Goal: Task Accomplishment & Management: Manage account settings

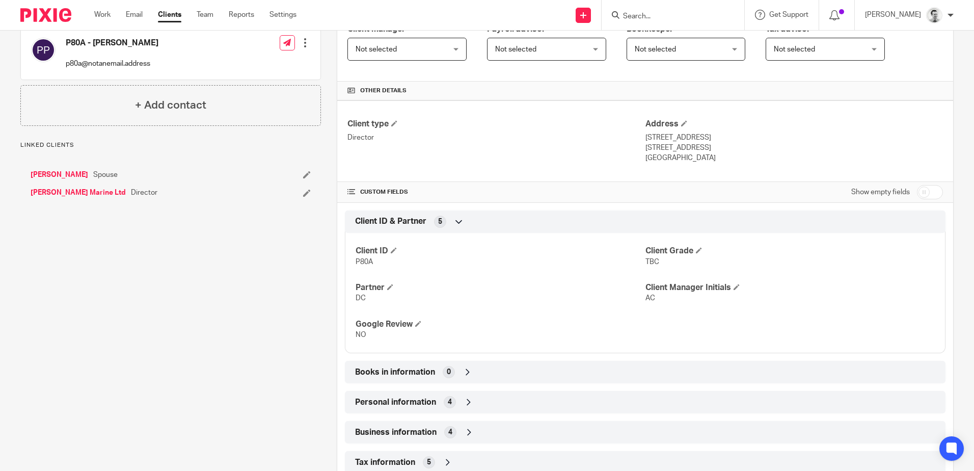
scroll to position [204, 0]
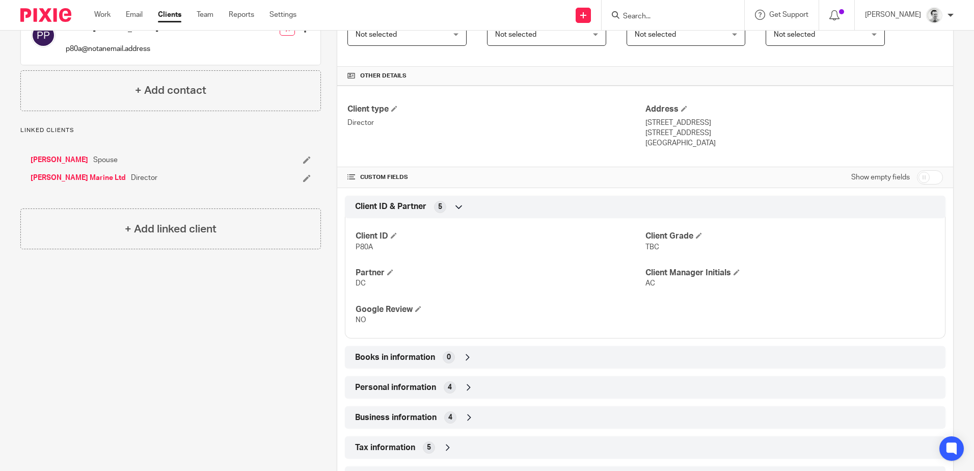
drag, startPoint x: 641, startPoint y: 121, endPoint x: 729, endPoint y: 123, distance: 88.2
click at [729, 123] on p "3 Ballyworfy Road" at bounding box center [793, 123] width 297 height 10
copy p "3 Ballyworfy Road"
drag, startPoint x: 635, startPoint y: 132, endPoint x: 681, endPoint y: 136, distance: 46.0
click at [681, 136] on div "Client type Director Address 3 Ballyworfy Road Hillsborough, BT26 6LR United Ki…" at bounding box center [645, 126] width 616 height 81
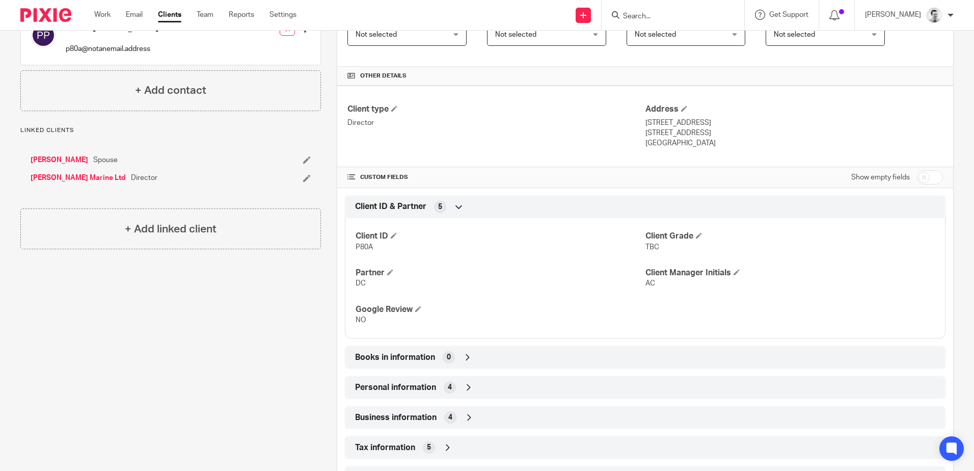
copy div "Address 3 Ballyworfy Road Hillsborough"
click at [725, 133] on p "Hillsborough, BT26 6LR" at bounding box center [793, 133] width 297 height 10
drag, startPoint x: 718, startPoint y: 133, endPoint x: 685, endPoint y: 132, distance: 33.6
click at [685, 132] on p "Hillsborough, BT26 6LR" at bounding box center [793, 133] width 297 height 10
copy p "BT26 6LR"
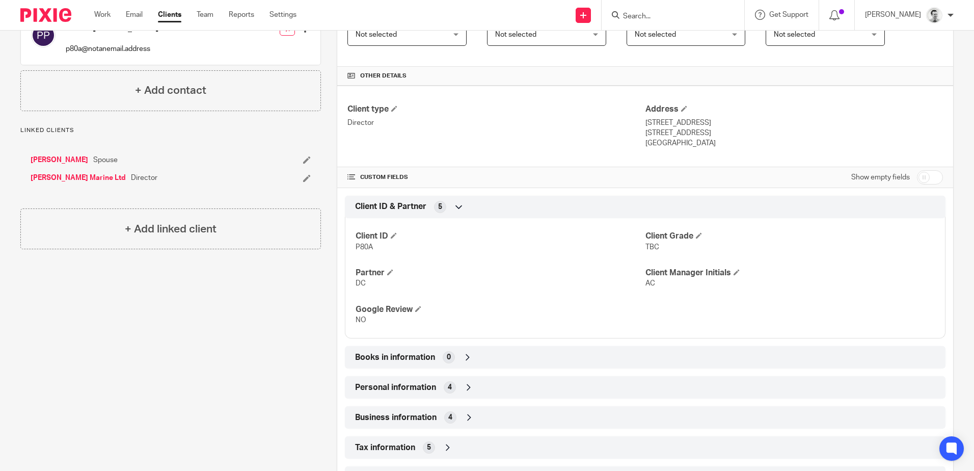
drag, startPoint x: 645, startPoint y: 124, endPoint x: 636, endPoint y: 122, distance: 9.0
click at [645, 124] on p "3 Ballyworfy Road" at bounding box center [793, 123] width 297 height 10
drag, startPoint x: 636, startPoint y: 122, endPoint x: 700, endPoint y: 122, distance: 64.2
click at [700, 122] on div "Client type Director Address 3 Ballyworfy Road Hillsborough, BT26 6LR United Ki…" at bounding box center [645, 126] width 616 height 81
click at [699, 122] on p "3 Ballyworfy Road" at bounding box center [793, 123] width 297 height 10
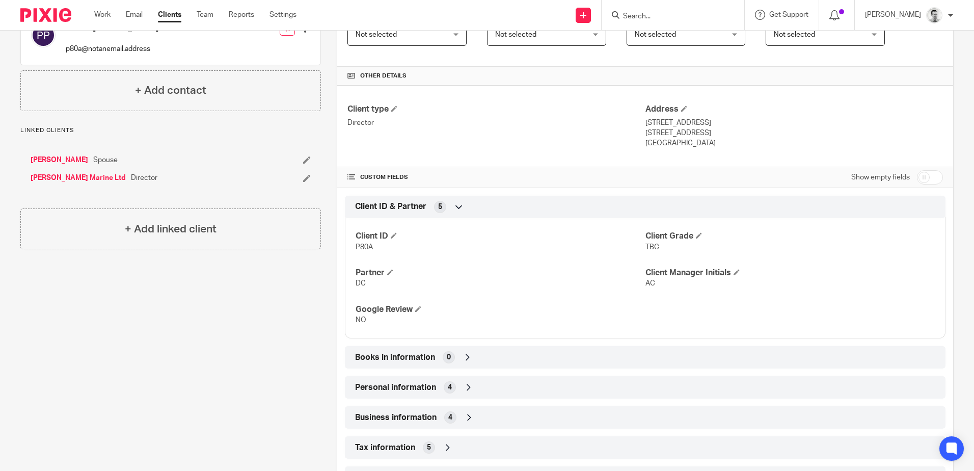
drag, startPoint x: 704, startPoint y: 122, endPoint x: 640, endPoint y: 121, distance: 64.2
click at [645, 121] on p "3 Ballyworfy Road" at bounding box center [793, 123] width 297 height 10
copy p "3 Ballyworfy Road"
click at [666, 131] on p "Hillsborough, BT26 6LR" at bounding box center [793, 133] width 297 height 10
click at [665, 131] on p "Hillsborough, BT26 6LR" at bounding box center [793, 133] width 297 height 10
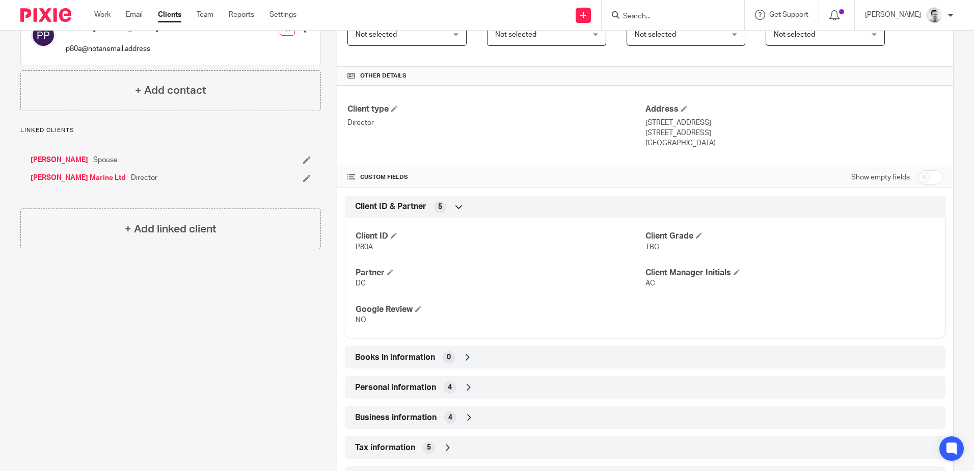
copy p "Hillsborough"
click at [686, 135] on p "Hillsborough, BT26 6LR" at bounding box center [793, 133] width 297 height 10
drag, startPoint x: 687, startPoint y: 131, endPoint x: 706, endPoint y: 132, distance: 19.4
click at [706, 132] on p "Hillsborough, BT26 6LR" at bounding box center [793, 133] width 297 height 10
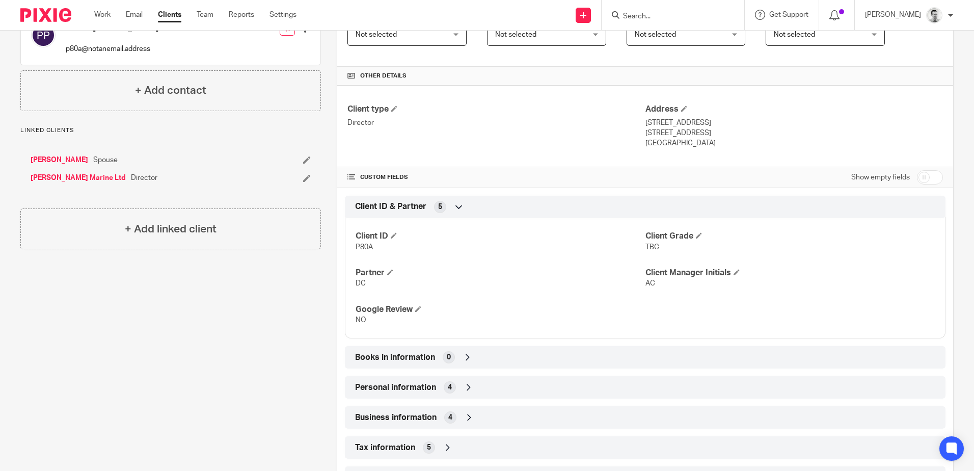
drag, startPoint x: 686, startPoint y: 132, endPoint x: 713, endPoint y: 134, distance: 27.1
click at [713, 134] on p "Hillsborough, BT26 6LR" at bounding box center [793, 133] width 297 height 10
drag, startPoint x: 686, startPoint y: 131, endPoint x: 714, endPoint y: 132, distance: 28.5
click at [714, 132] on p "Hillsborough, BT26 6LR" at bounding box center [793, 133] width 297 height 10
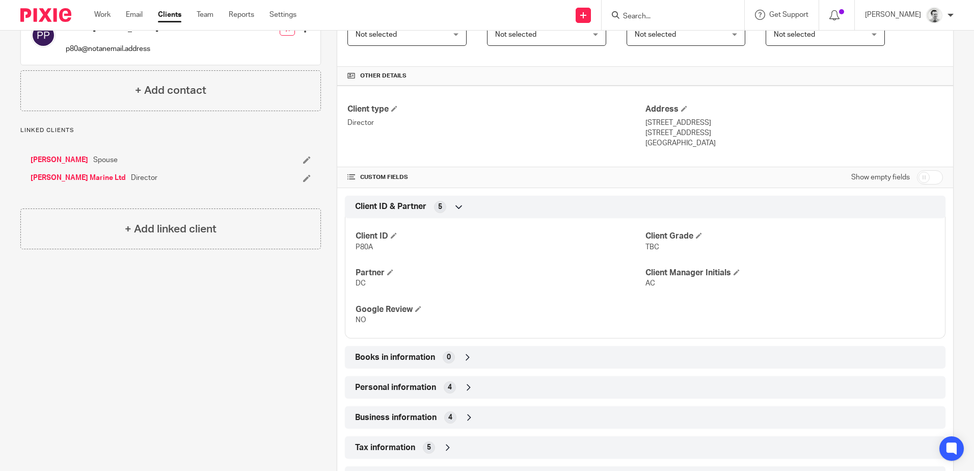
copy p "BT26 6LR"
drag, startPoint x: 659, startPoint y: 148, endPoint x: 650, endPoint y: 144, distance: 9.6
click at [659, 148] on p "United Kingdom" at bounding box center [793, 143] width 297 height 10
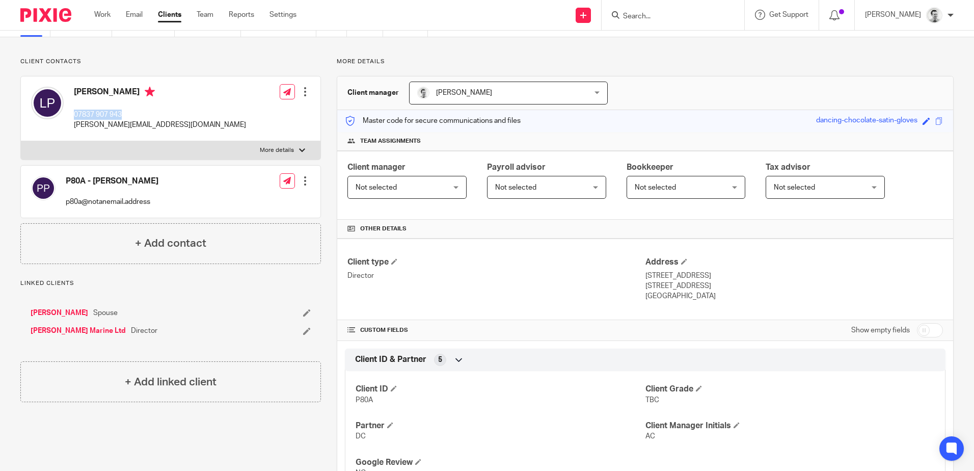
drag, startPoint x: 74, startPoint y: 113, endPoint x: 129, endPoint y: 114, distance: 55.0
click at [129, 114] on p "07837 907 943" at bounding box center [160, 115] width 172 height 10
copy p "07837 907 943"
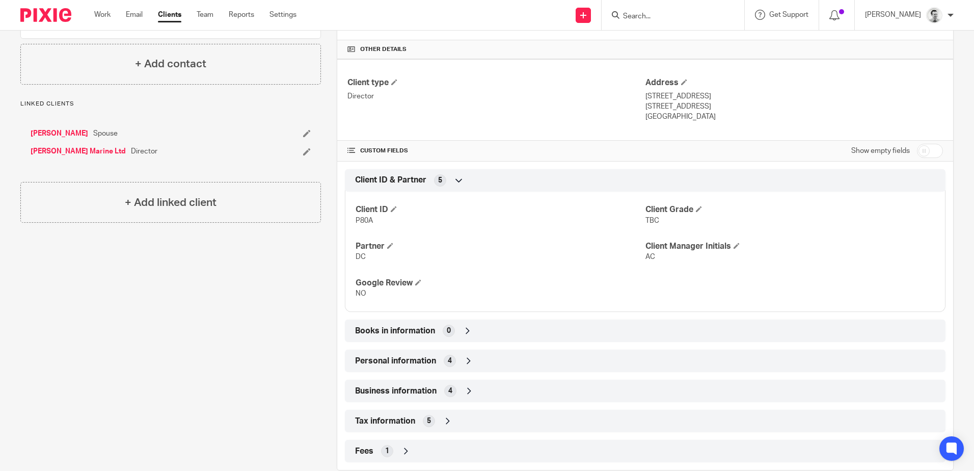
scroll to position [250, 0]
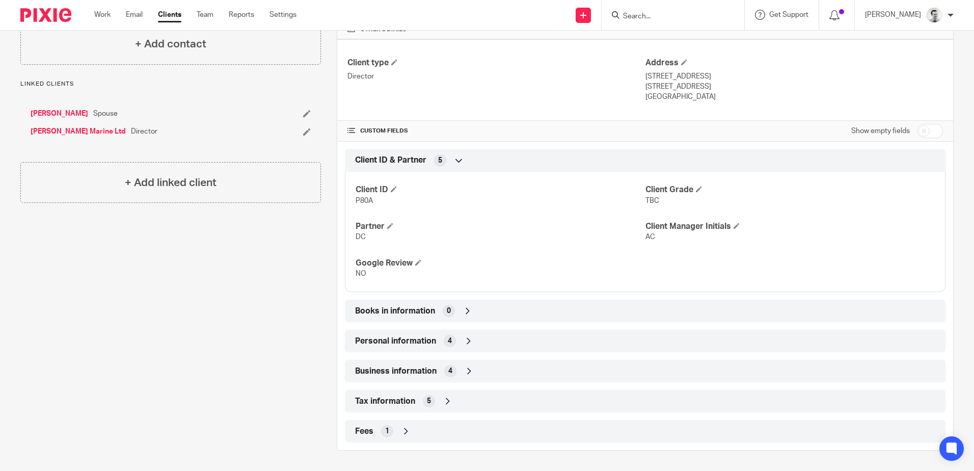
click at [473, 402] on div "Tax information 5" at bounding box center [644, 400] width 585 height 17
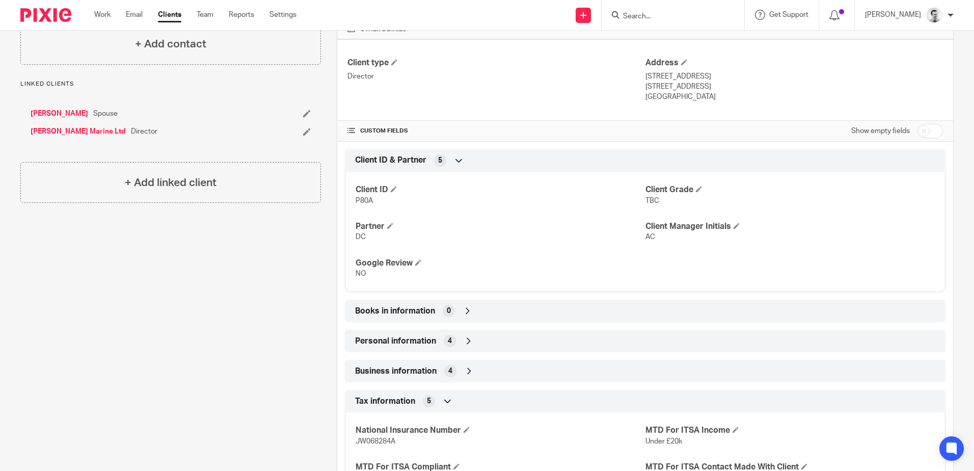
scroll to position [0, 0]
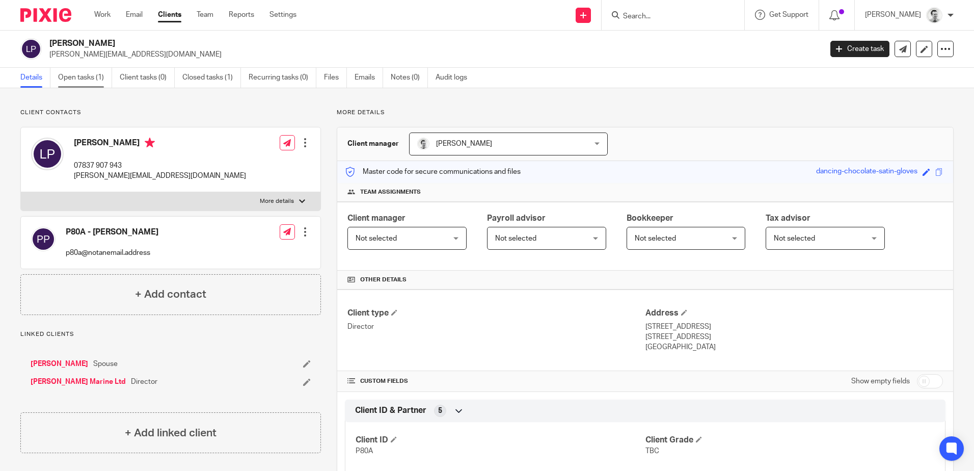
click at [81, 79] on link "Open tasks (1)" at bounding box center [85, 78] width 54 height 20
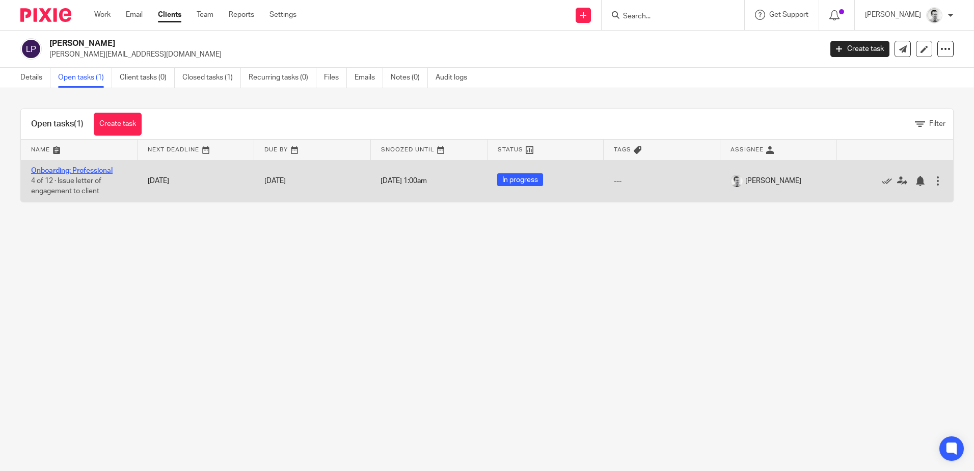
click at [87, 171] on link "Onboarding: Professional" at bounding box center [71, 170] width 81 height 7
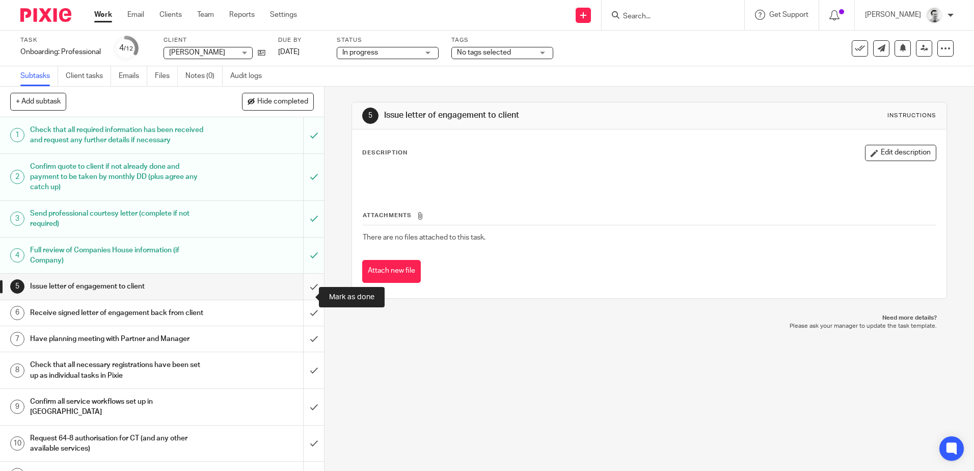
click at [304, 297] on input "submit" at bounding box center [162, 286] width 324 height 25
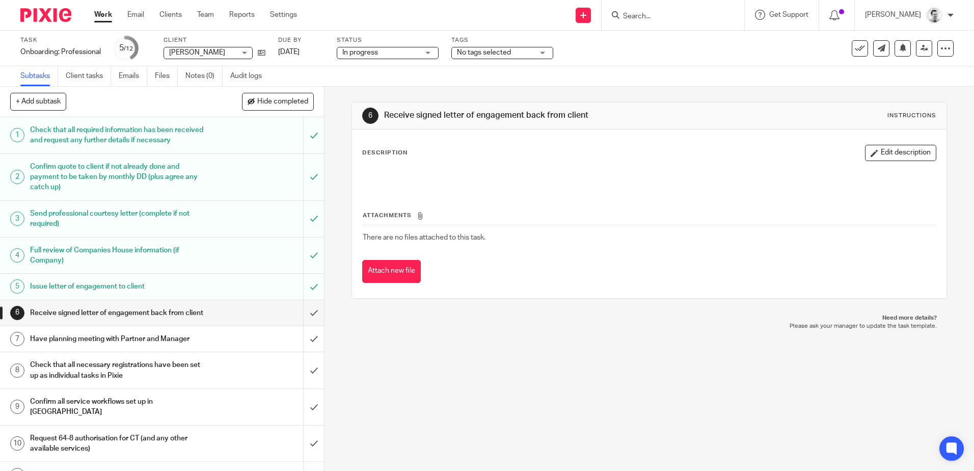
click at [100, 12] on link "Work" at bounding box center [103, 15] width 18 height 10
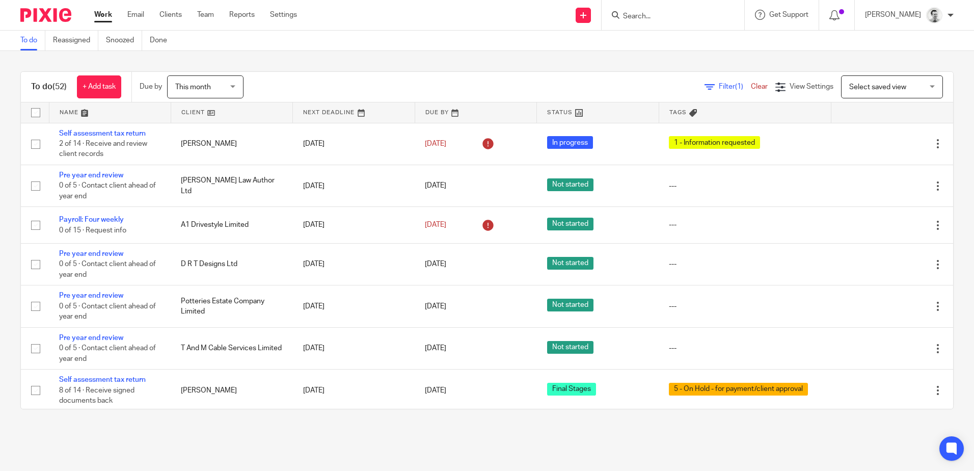
click at [655, 19] on input "Search" at bounding box center [668, 16] width 92 height 9
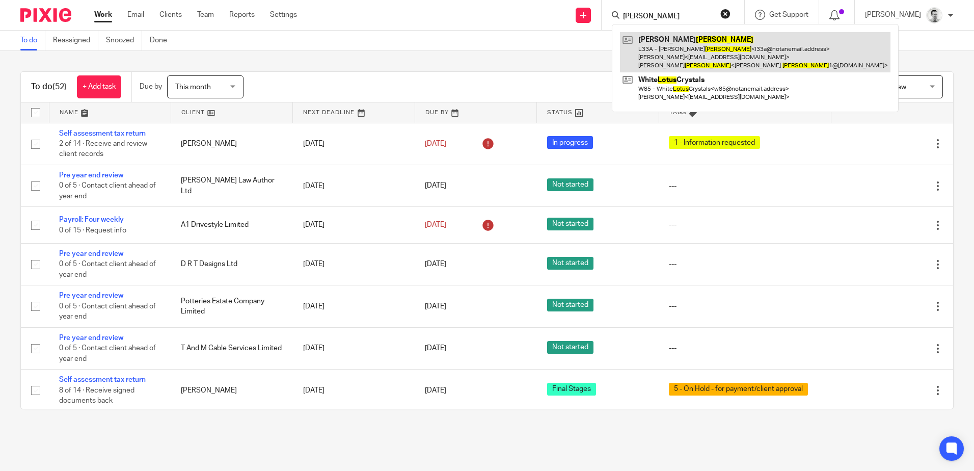
type input "[PERSON_NAME]"
click at [676, 46] on link at bounding box center [755, 52] width 270 height 40
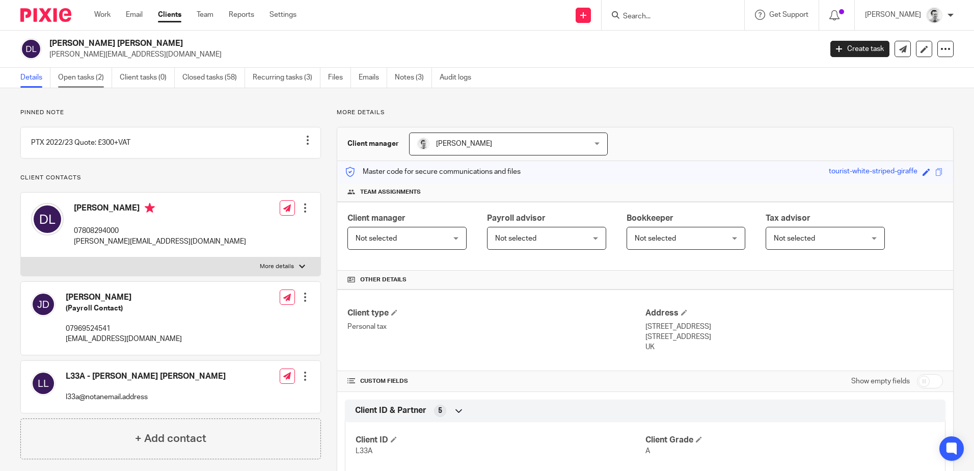
click at [76, 75] on link "Open tasks (2)" at bounding box center [85, 78] width 54 height 20
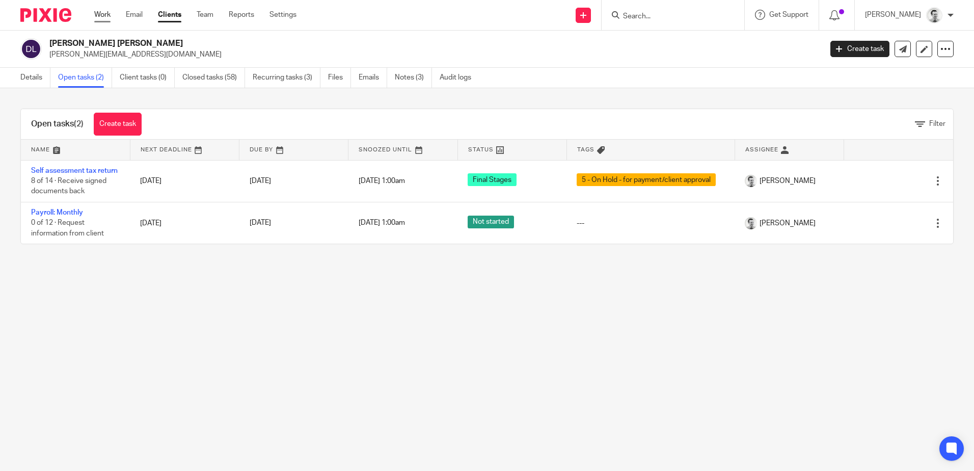
click at [102, 19] on link "Work" at bounding box center [102, 15] width 16 height 10
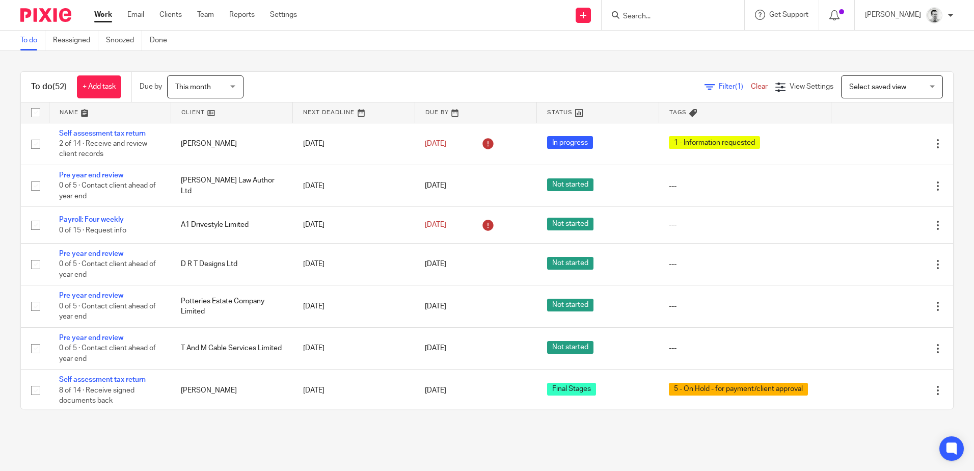
click at [643, 25] on div at bounding box center [673, 15] width 143 height 30
click at [643, 18] on input "Search" at bounding box center [668, 16] width 92 height 9
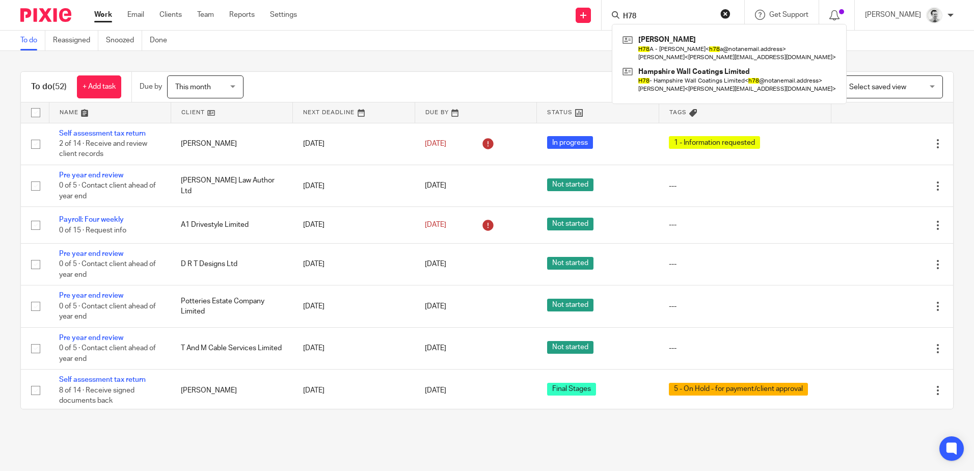
type input "H78"
click button "submit" at bounding box center [0, 0] width 0 height 0
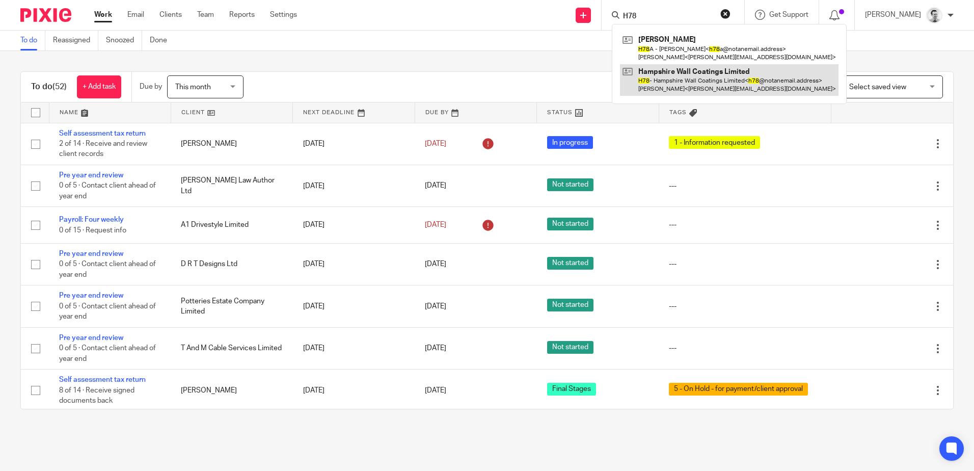
click at [675, 75] on link at bounding box center [729, 80] width 219 height 32
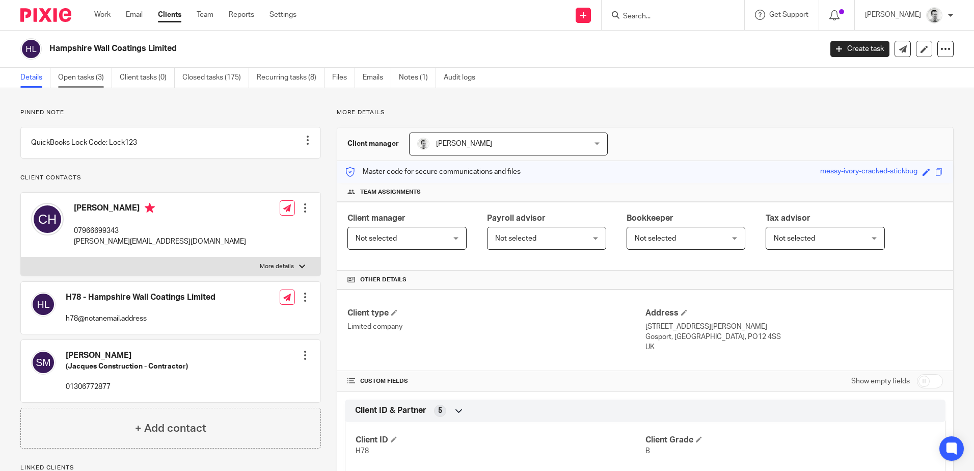
click at [94, 74] on link "Open tasks (3)" at bounding box center [85, 78] width 54 height 20
